Goal: Find specific page/section: Find specific page/section

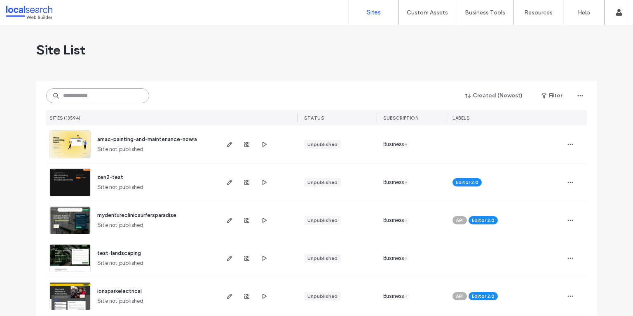
click at [65, 96] on input at bounding box center [97, 95] width 103 height 15
paste input "********"
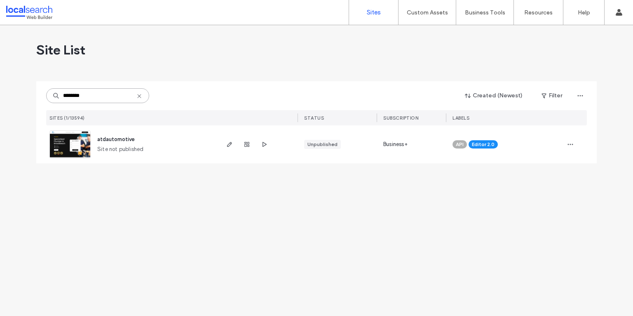
type input "********"
click at [69, 145] on img at bounding box center [70, 159] width 40 height 56
